Goal: Task Accomplishment & Management: Manage account settings

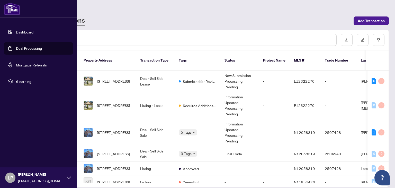
click at [39, 51] on link "Deal Processing" at bounding box center [29, 48] width 26 height 5
click at [18, 31] on link "Dashboard" at bounding box center [24, 32] width 17 height 5
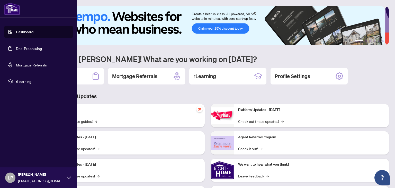
click at [30, 47] on link "Deal Processing" at bounding box center [29, 48] width 26 height 5
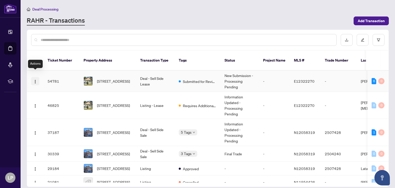
click at [37, 77] on button "button" at bounding box center [35, 81] width 8 height 8
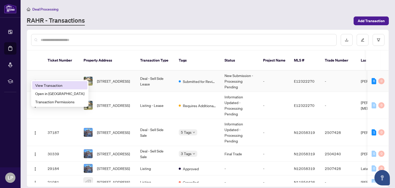
click at [43, 86] on span "View Transaction" at bounding box center [59, 85] width 49 height 6
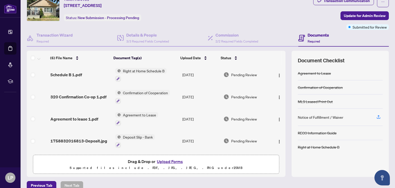
scroll to position [28, 0]
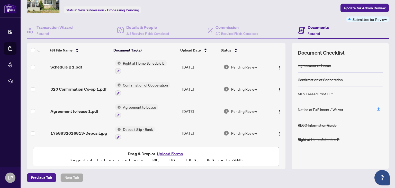
click at [167, 152] on button "Upload Forms" at bounding box center [169, 153] width 29 height 7
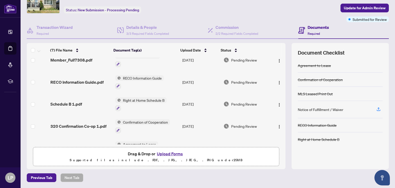
scroll to position [0, 0]
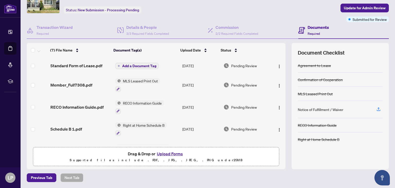
click at [150, 67] on span "Add a Document Tag" at bounding box center [139, 66] width 34 height 4
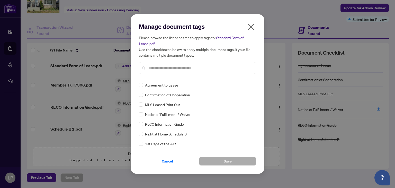
click at [198, 68] on input "text" at bounding box center [199, 68] width 103 height 6
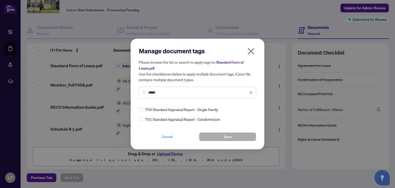
type input "*****"
click at [162, 139] on span "Cancel" at bounding box center [167, 136] width 11 height 8
